Goal: Communication & Community: Answer question/provide support

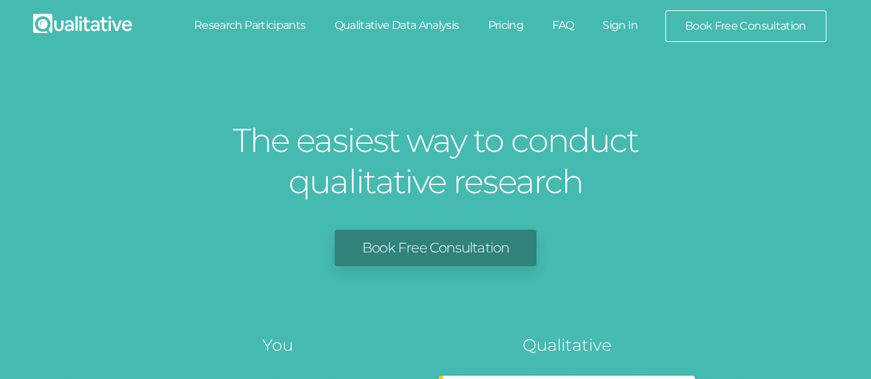
click at [619, 23] on link "Sign In" at bounding box center [620, 25] width 65 height 30
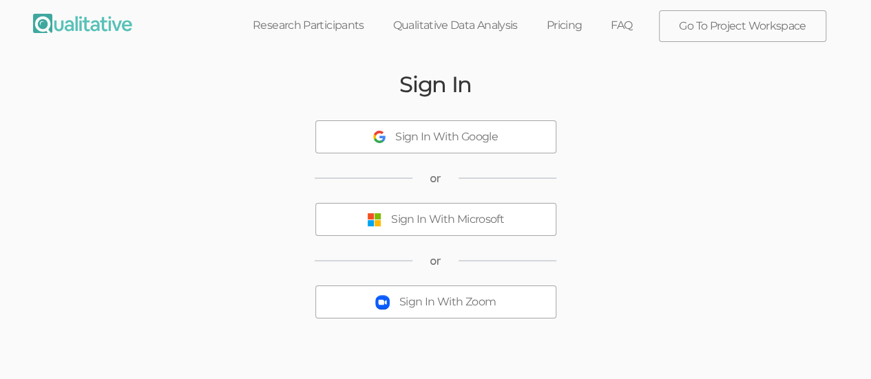
click at [431, 221] on div "Sign In With Microsoft" at bounding box center [447, 220] width 113 height 16
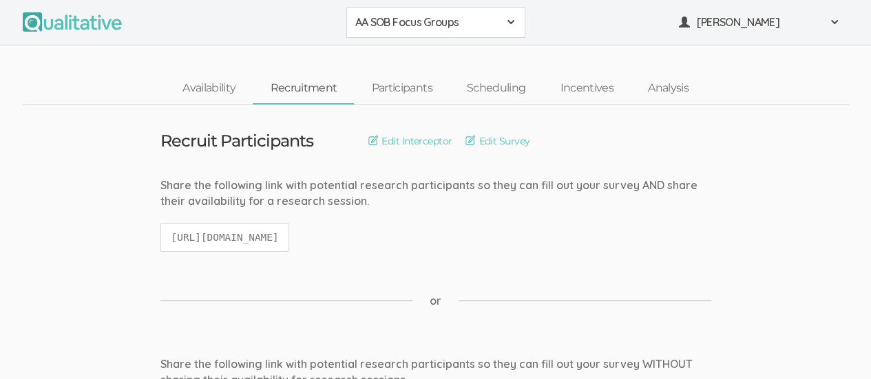
click at [511, 25] on span at bounding box center [510, 22] width 11 height 11
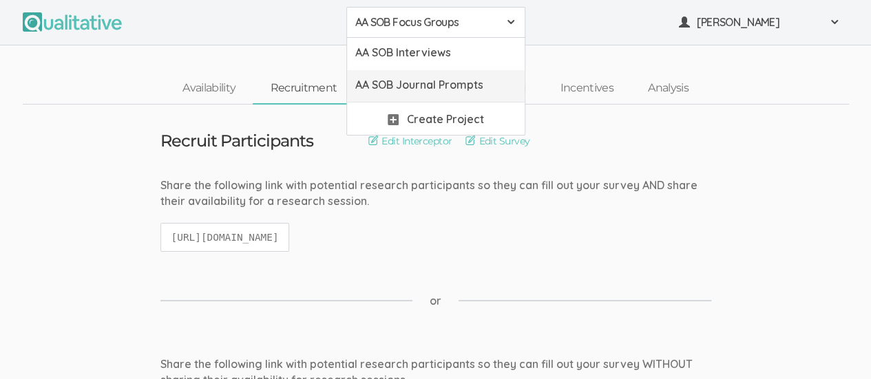
click at [481, 85] on span "AA SOB Journal Prompts" at bounding box center [435, 85] width 161 height 16
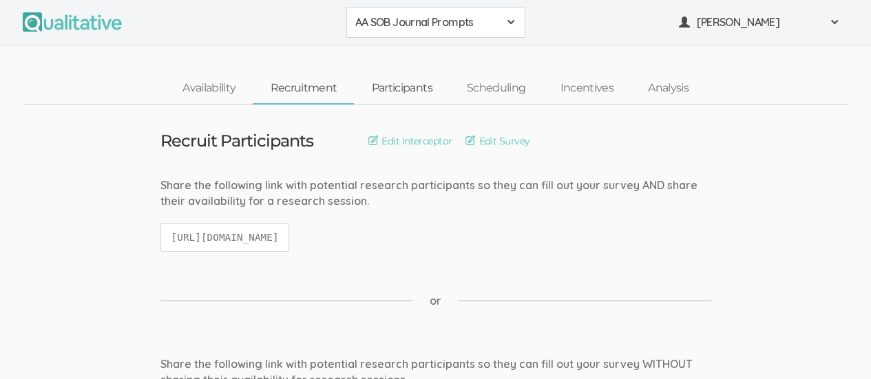
click at [397, 88] on link "Participants" at bounding box center [401, 89] width 95 height 30
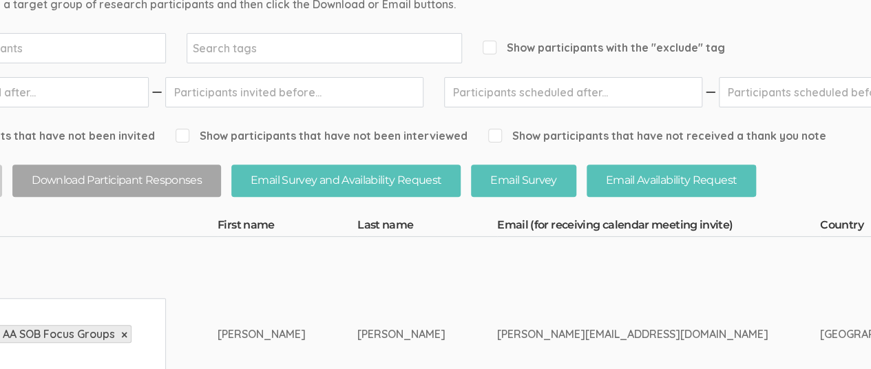
scroll to position [0, 120]
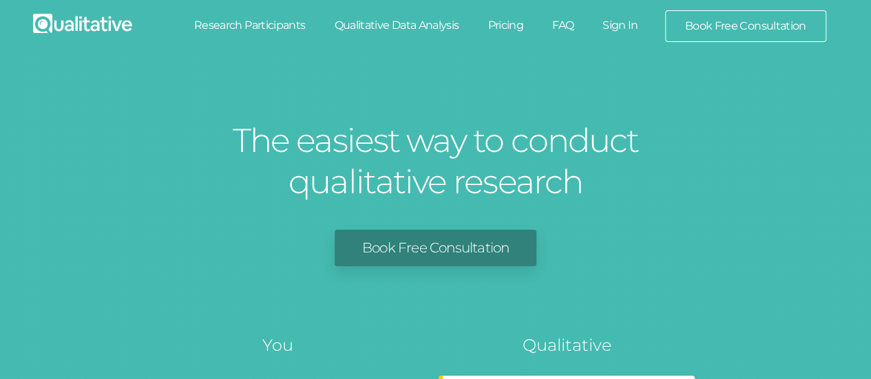
drag, startPoint x: 0, startPoint y: 0, endPoint x: 621, endPoint y: 29, distance: 621.8
click at [621, 29] on link "Sign In" at bounding box center [620, 25] width 65 height 30
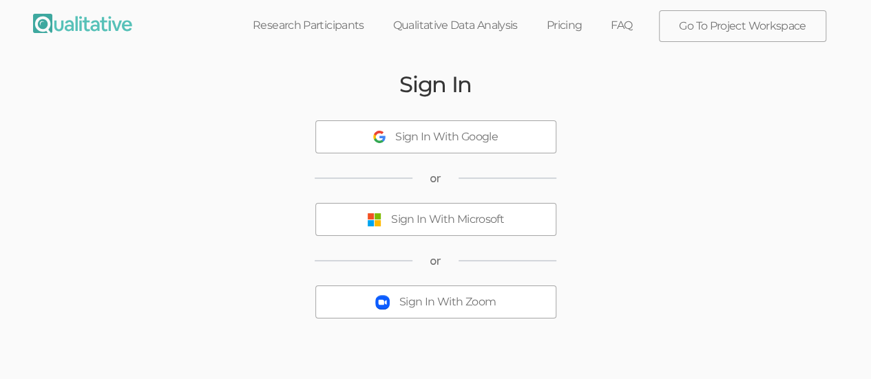
click at [454, 220] on div "Sign In With Microsoft" at bounding box center [447, 220] width 113 height 16
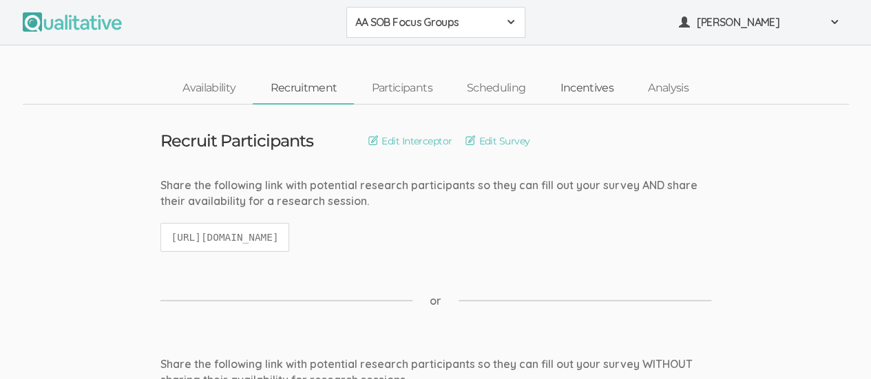
click at [588, 89] on link "Incentives" at bounding box center [587, 89] width 88 height 30
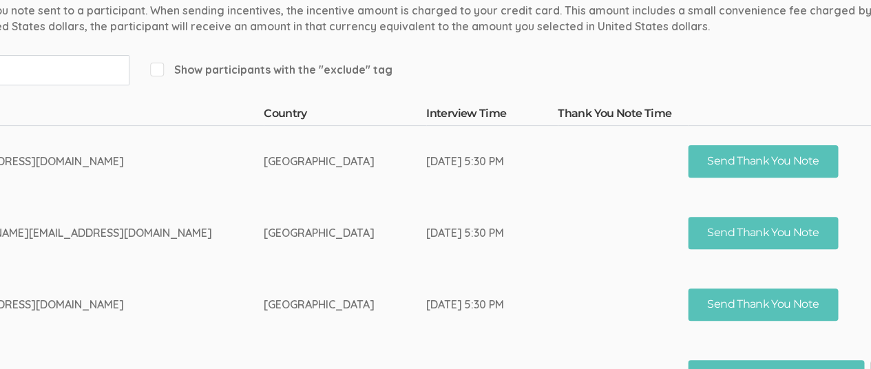
scroll to position [175, 463]
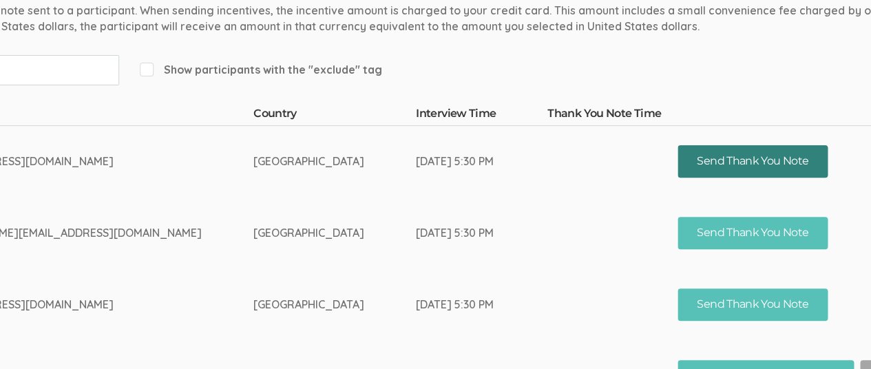
click at [678, 158] on button "Send Thank You Note" at bounding box center [753, 161] width 150 height 32
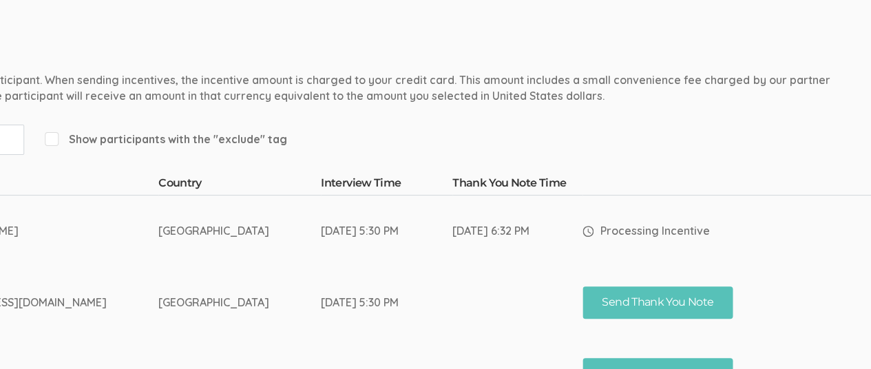
scroll to position [105, 561]
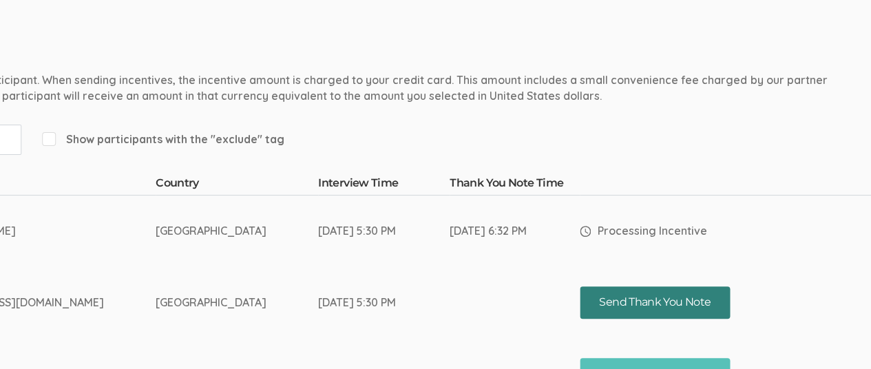
click at [580, 304] on button "Send Thank You Note" at bounding box center [655, 302] width 150 height 32
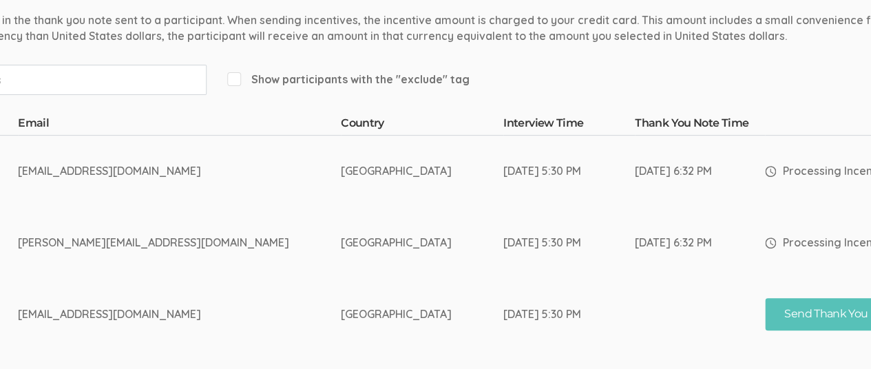
scroll to position [165, 443]
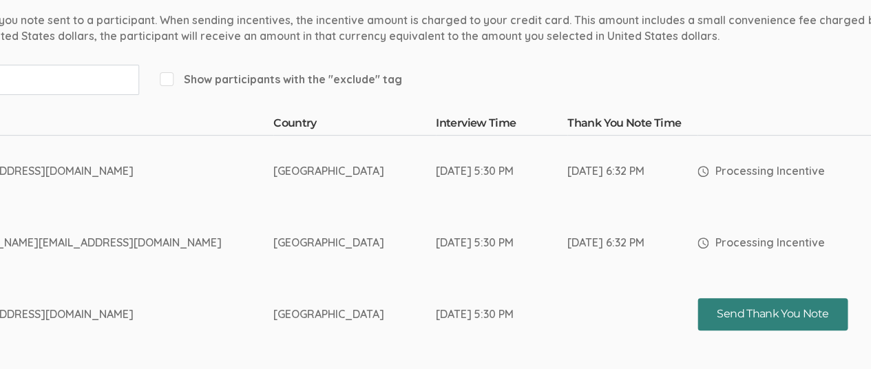
click at [698, 322] on button "Send Thank You Note" at bounding box center [773, 314] width 150 height 32
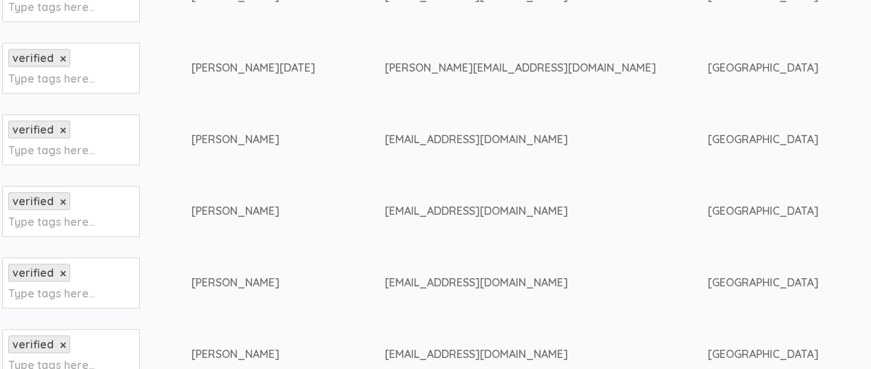
scroll to position [340, 0]
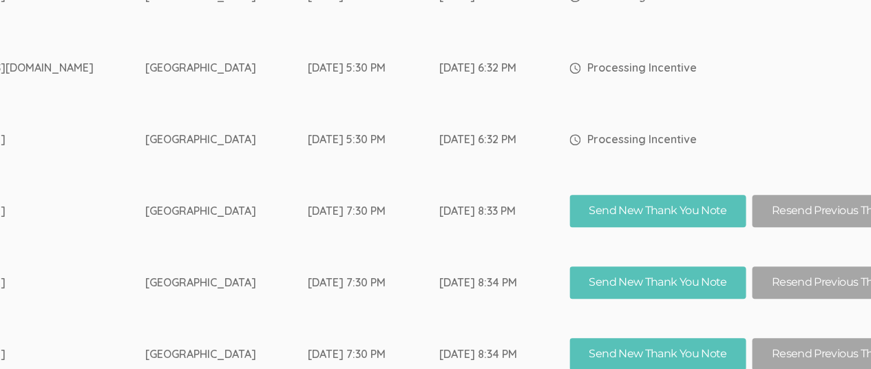
click at [778, 105] on td "Processing Incentive" at bounding box center [766, 140] width 392 height 72
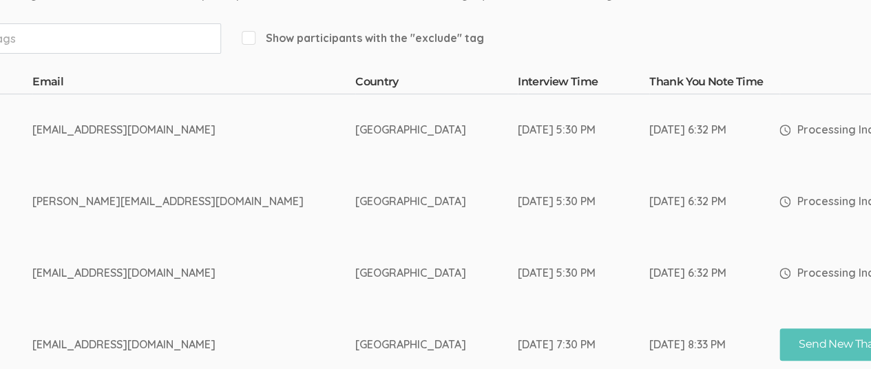
scroll to position [207, 0]
